Goal: Navigation & Orientation: Find specific page/section

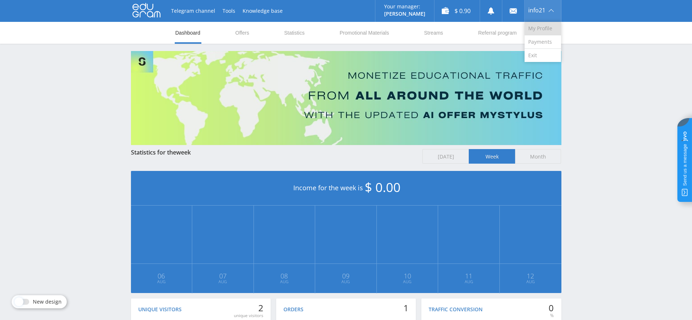
click at [541, 34] on link "My Profile" at bounding box center [543, 28] width 36 height 13
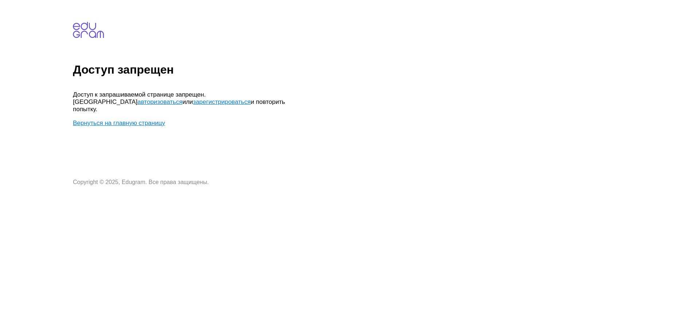
click at [182, 98] on link "авторизоваться" at bounding box center [160, 101] width 45 height 7
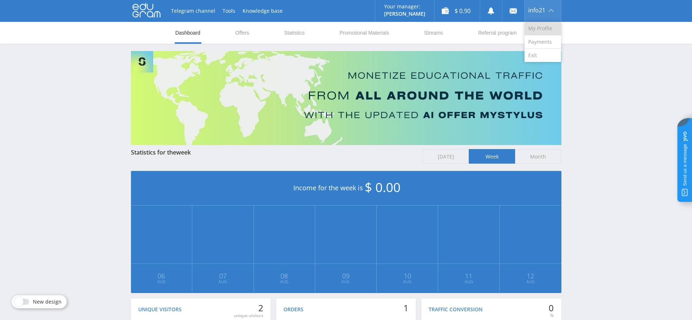
click at [542, 25] on link "My Profile" at bounding box center [543, 28] width 36 height 13
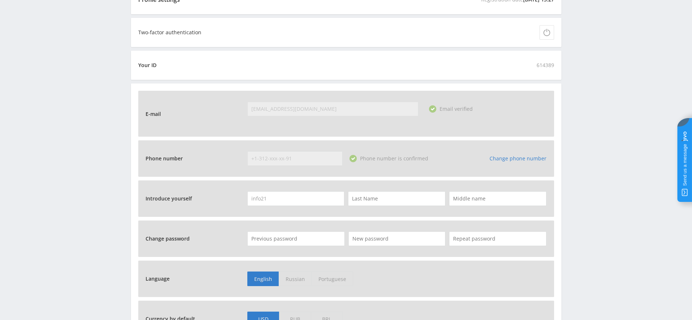
scroll to position [219, 0]
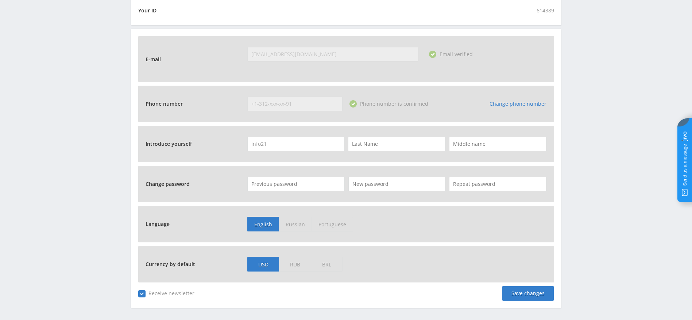
click at [296, 102] on div "+1-312-xxx-xx-91" at bounding box center [294, 104] width 95 height 15
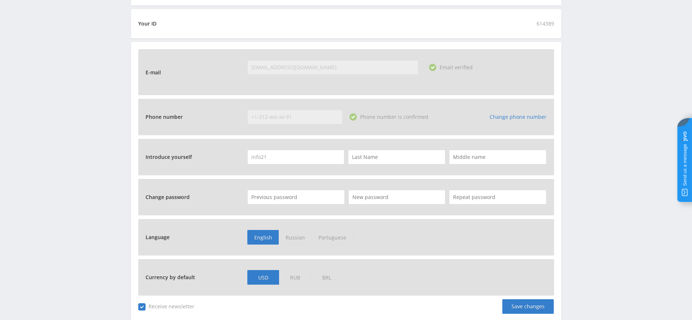
scroll to position [247, 0]
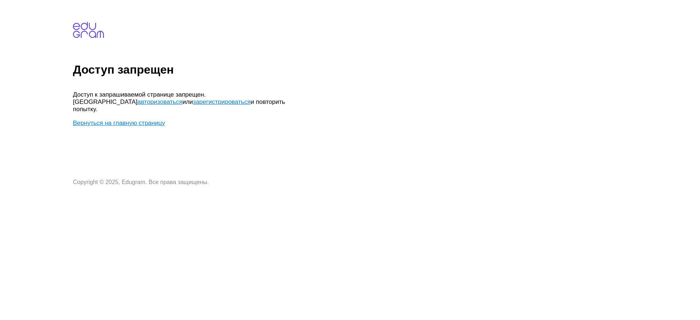
click at [182, 98] on link "авторизоваться" at bounding box center [160, 101] width 45 height 7
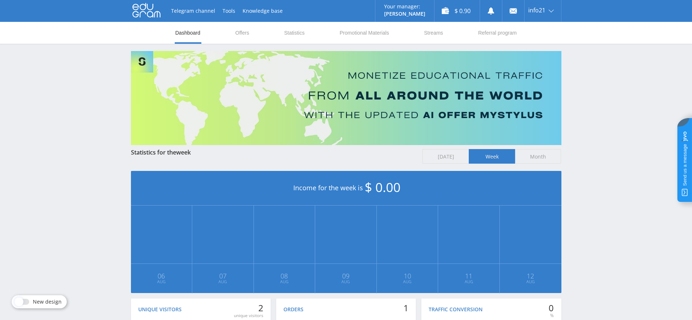
click at [145, 7] on icon at bounding box center [146, 10] width 28 height 15
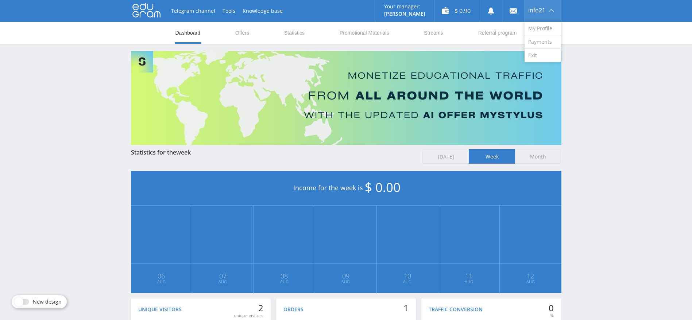
click at [537, 13] on div "info21" at bounding box center [543, 11] width 36 height 22
click at [552, 57] on link "Exit" at bounding box center [543, 55] width 36 height 13
